Goal: Task Accomplishment & Management: Manage account settings

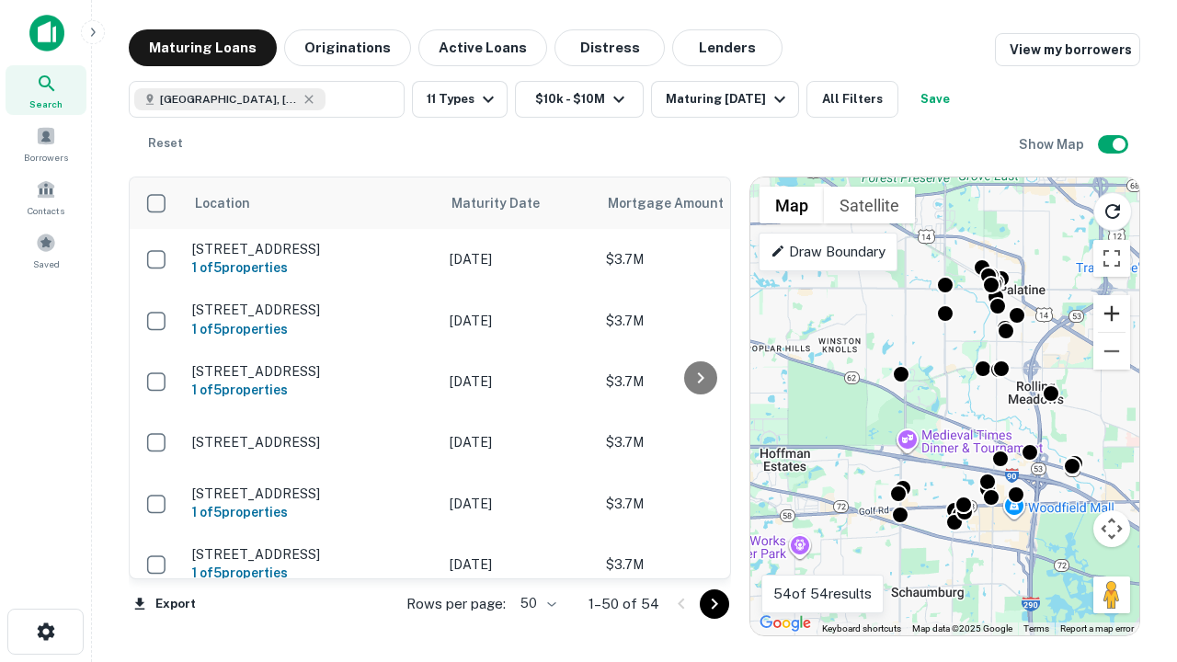
click at [1111, 313] on button "Zoom in" at bounding box center [1111, 313] width 37 height 37
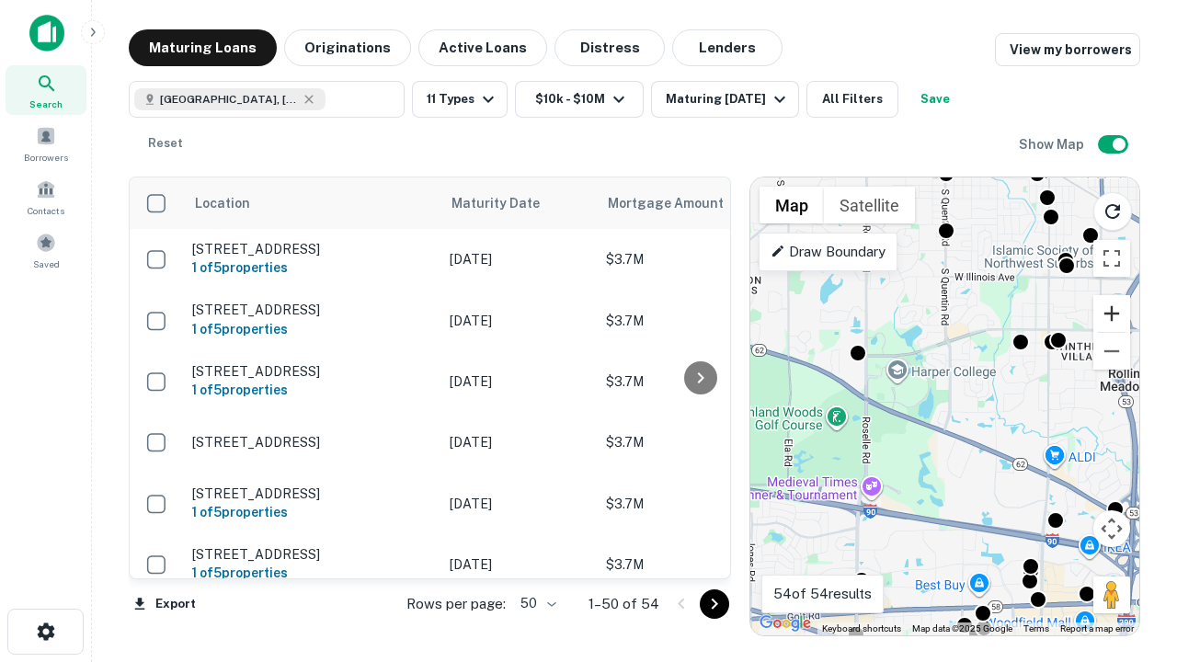
click at [1111, 313] on button "Zoom in" at bounding box center [1111, 313] width 37 height 37
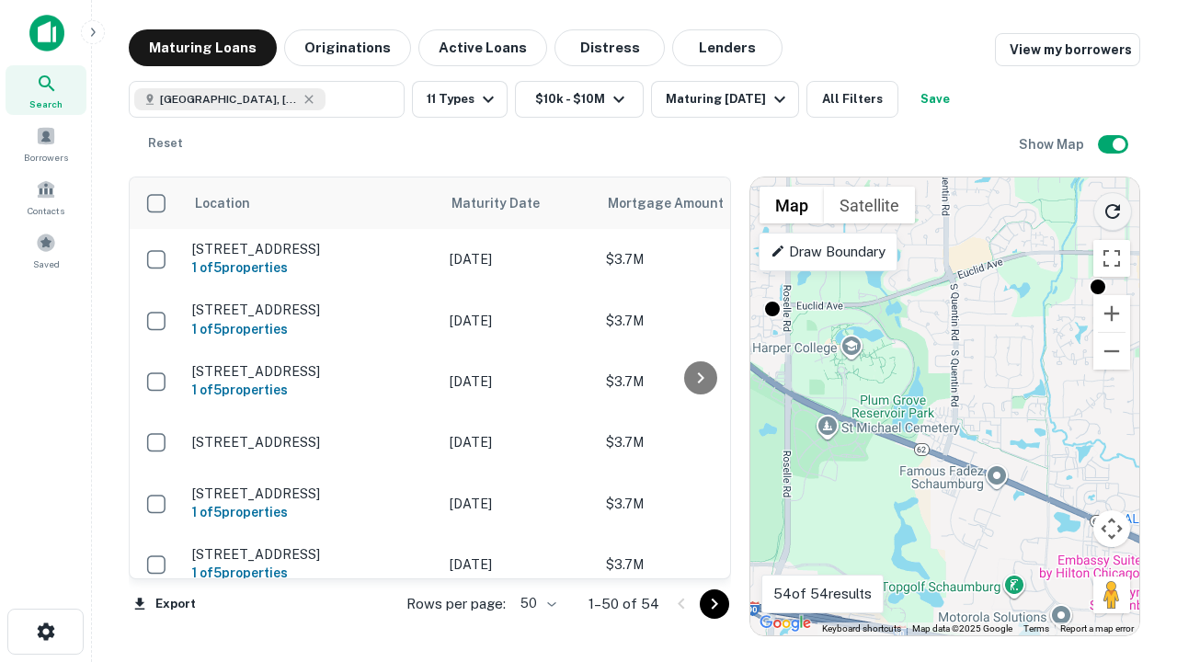
click at [1112, 208] on icon "Reload search area" at bounding box center [1112, 211] width 22 height 22
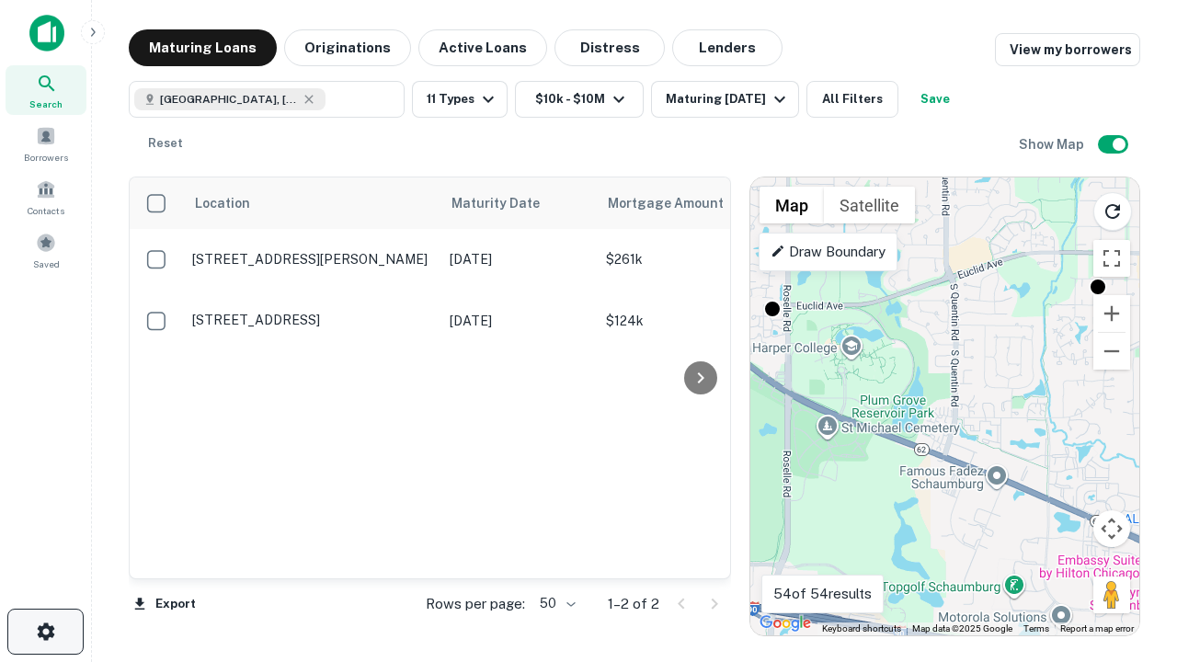
click at [45, 632] on icon "button" at bounding box center [46, 632] width 22 height 22
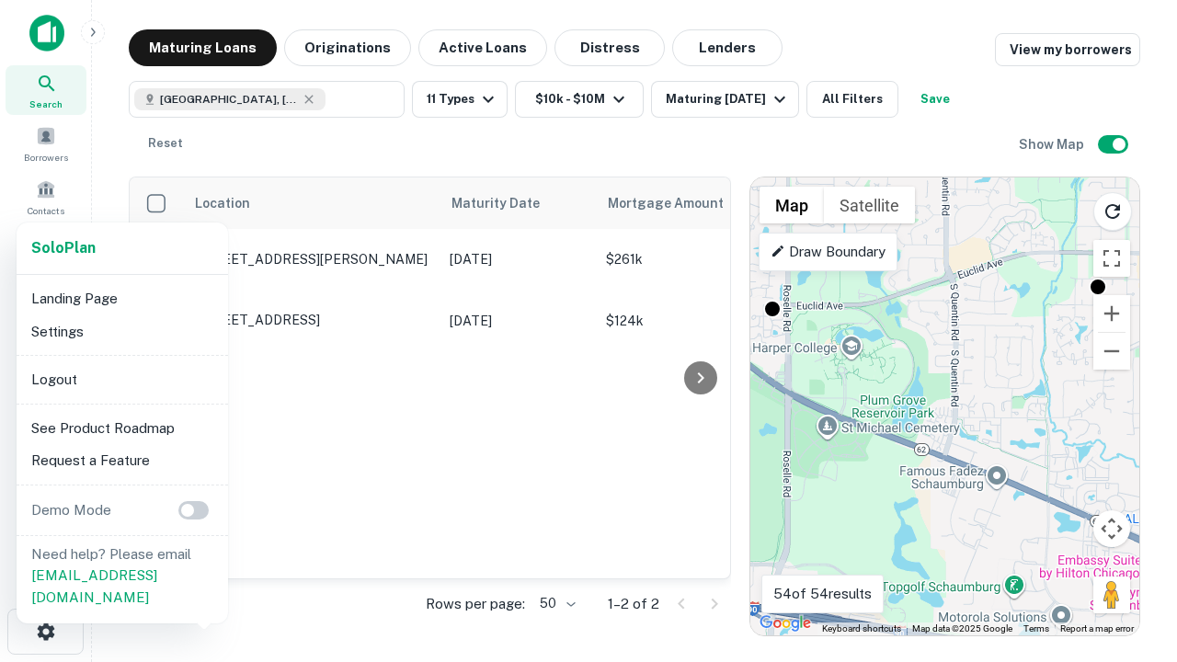
click at [121, 379] on li "Logout" at bounding box center [122, 379] width 197 height 33
